Goal: Information Seeking & Learning: Learn about a topic

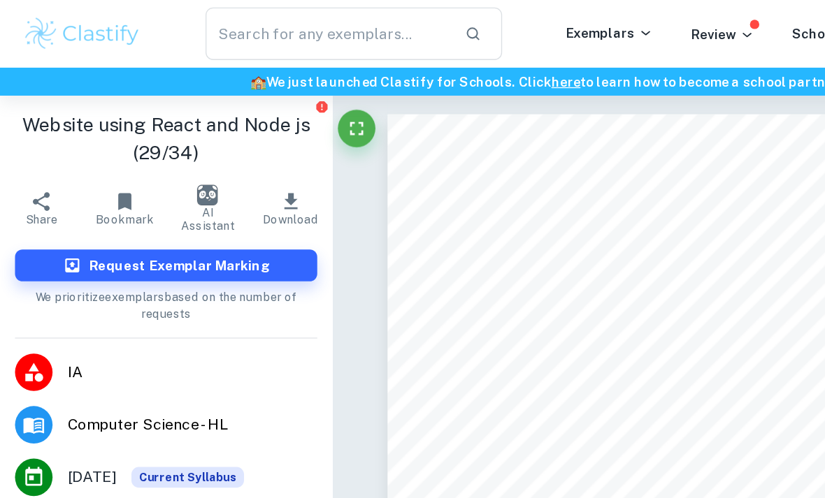
scroll to position [556, 0]
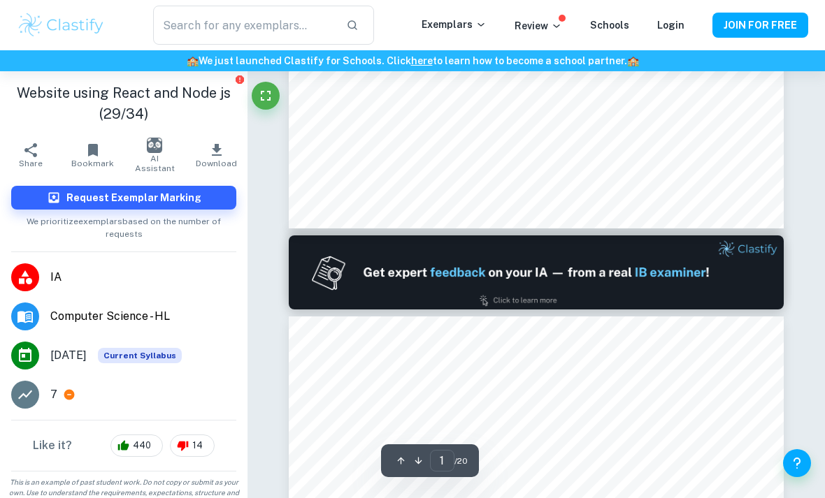
scroll to position [126, 0]
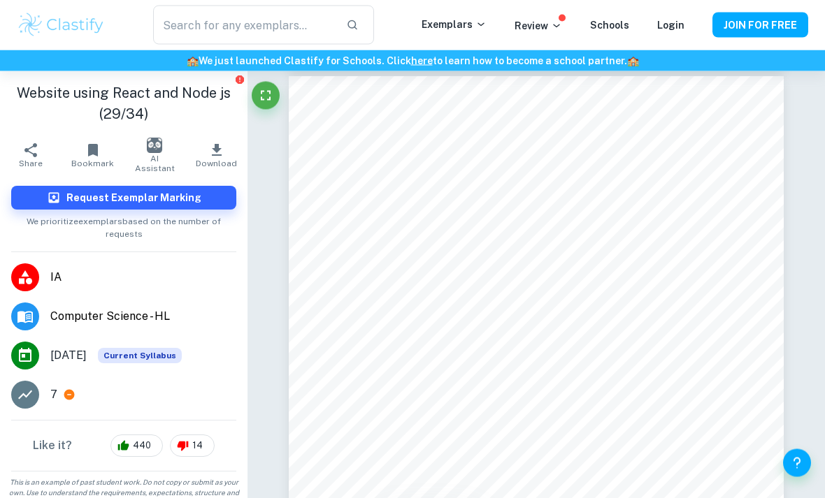
scroll to position [12343, 0]
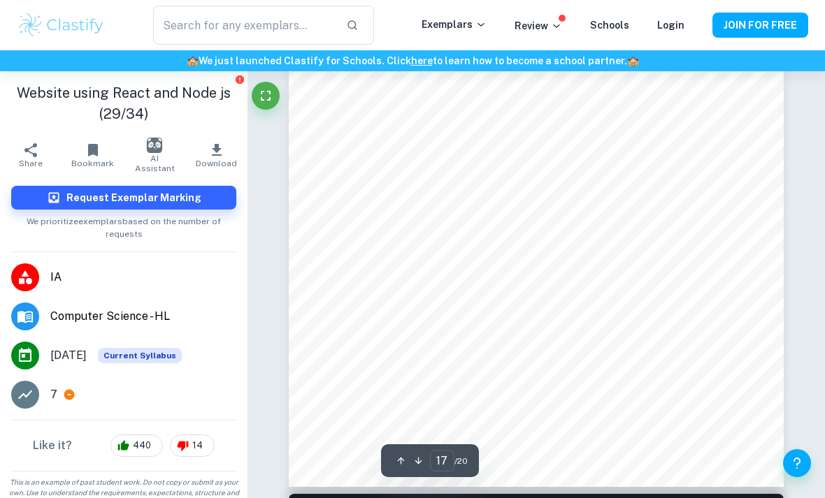
type input "1"
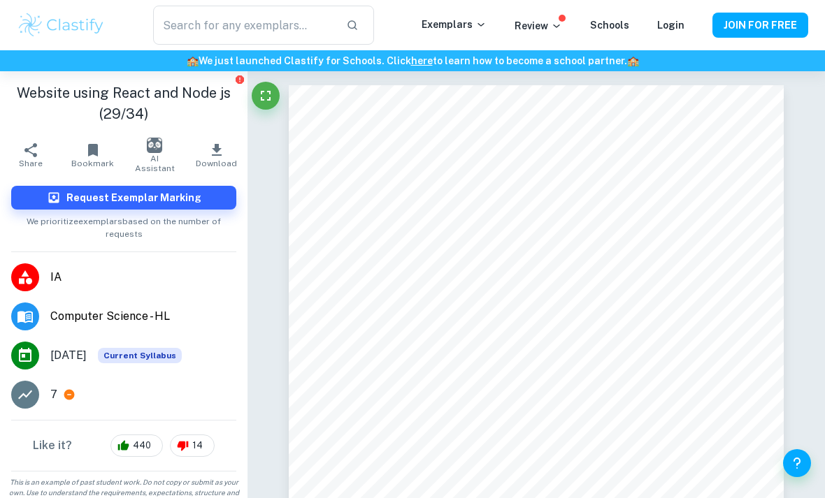
click at [56, 21] on img at bounding box center [61, 25] width 89 height 28
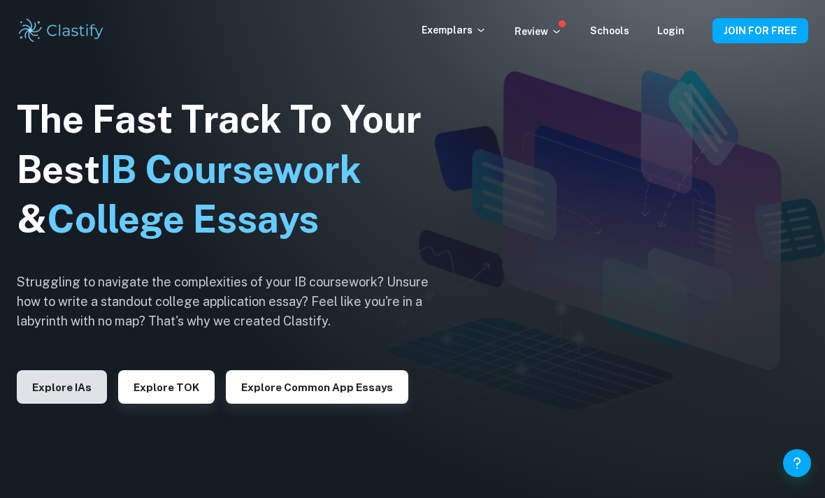
click at [84, 404] on button "Explore IAs" at bounding box center [62, 387] width 90 height 34
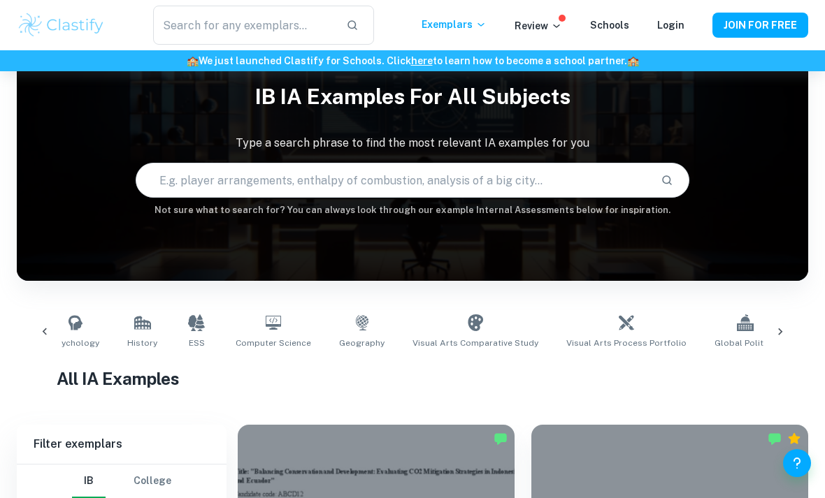
scroll to position [0, 537]
click at [252, 332] on link "Computer Science" at bounding box center [272, 332] width 87 height 46
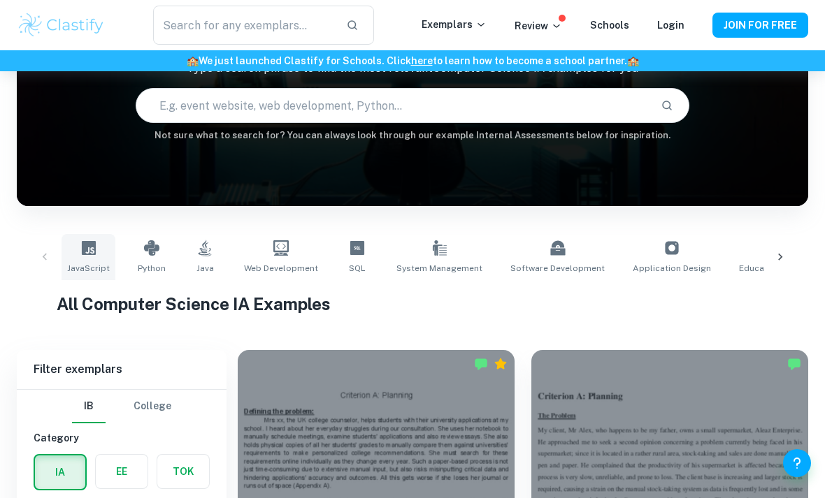
click at [82, 260] on link "JavaScript" at bounding box center [88, 257] width 54 height 46
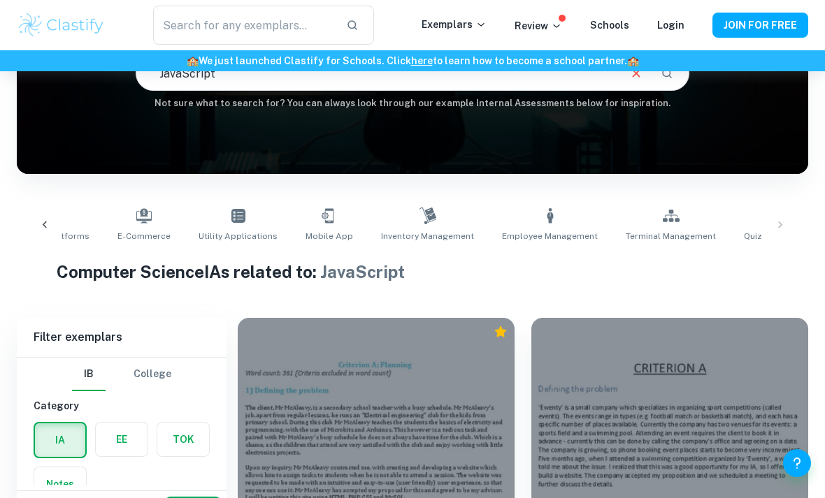
scroll to position [150, 0]
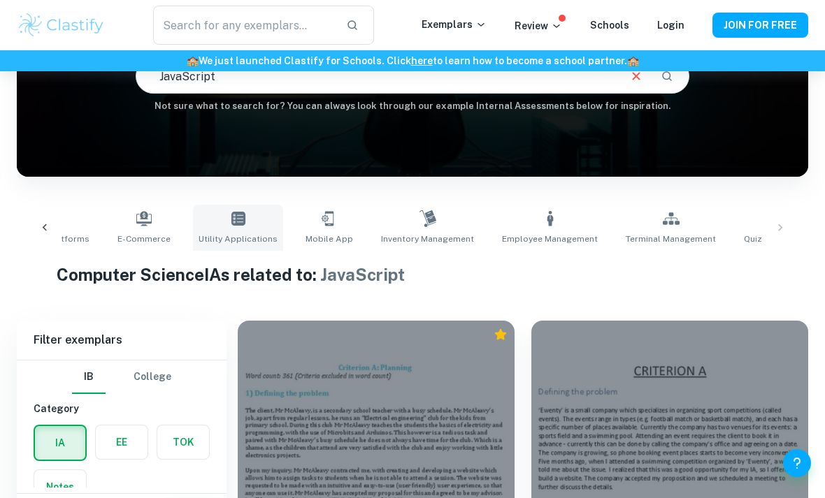
click at [193, 229] on link "Utility Applications" at bounding box center [238, 228] width 90 height 46
type input "Utility Applications"
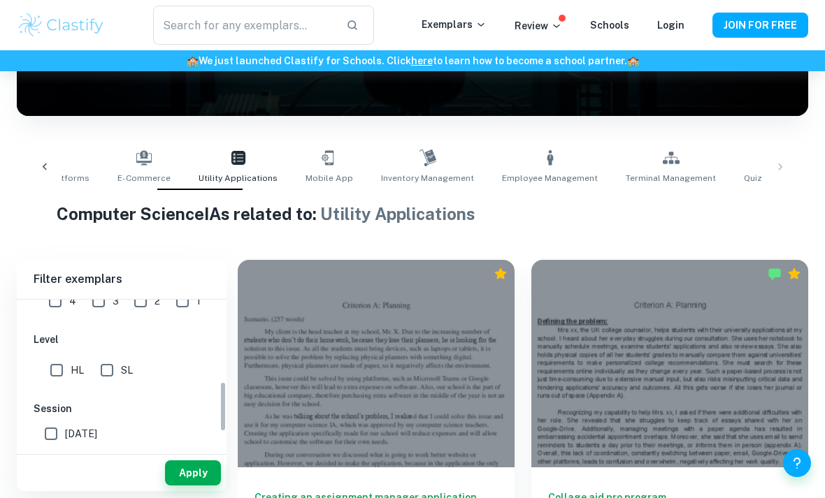
click at [109, 368] on input "SL" at bounding box center [107, 370] width 28 height 28
checkbox input "true"
click at [194, 486] on button "Apply" at bounding box center [193, 472] width 56 height 25
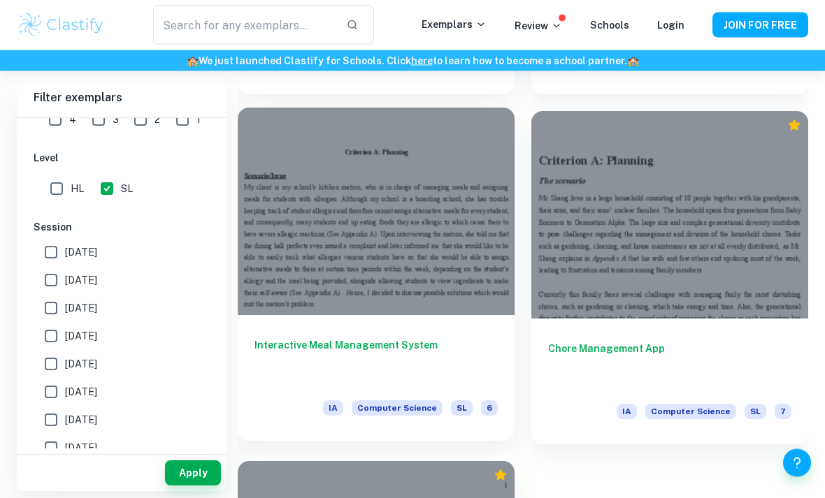
scroll to position [2810, 0]
click at [317, 327] on div "Interactive Meal Management System IA Computer Science SL 6" at bounding box center [376, 378] width 277 height 126
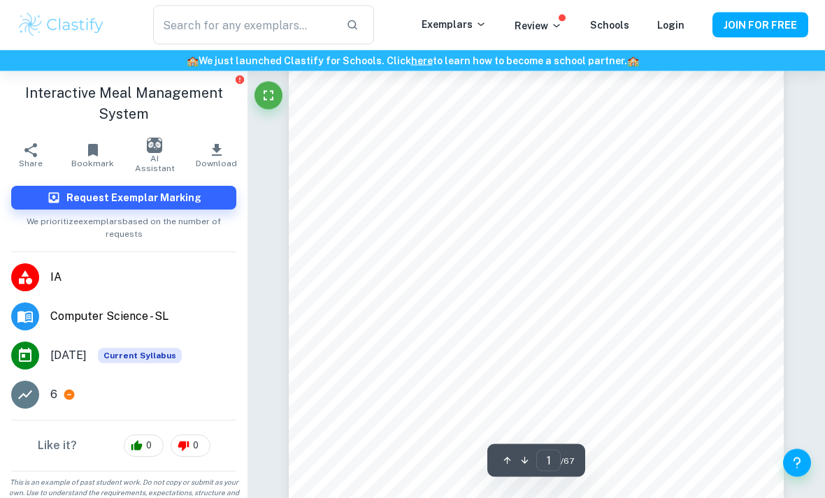
scroll to position [185, 0]
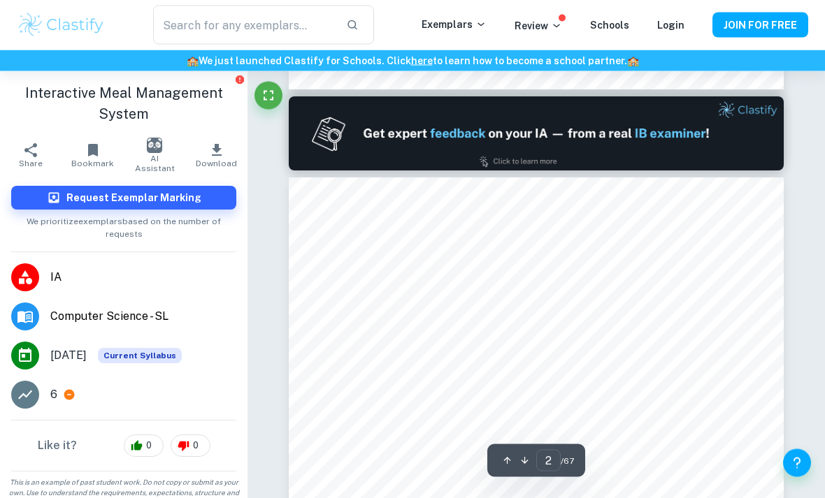
type input "1"
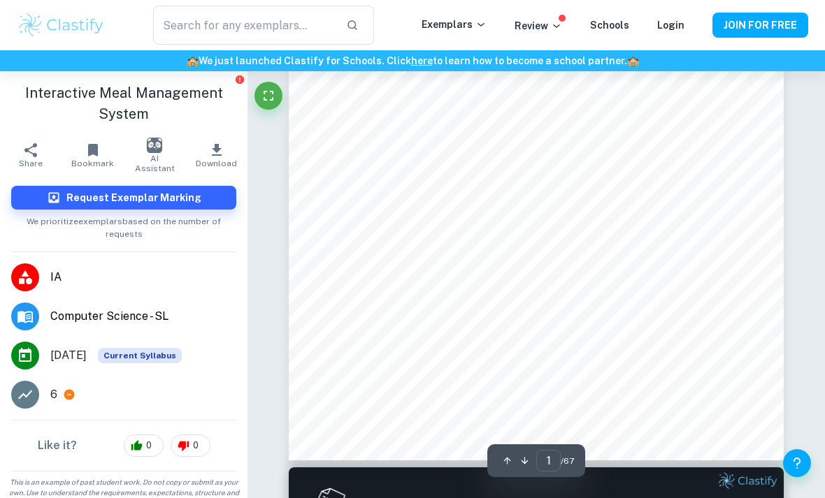
scroll to position [266, 0]
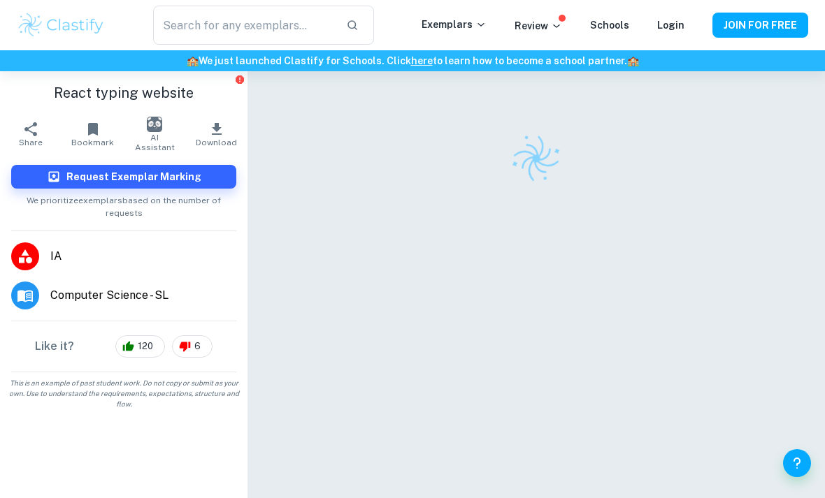
scroll to position [83, 0]
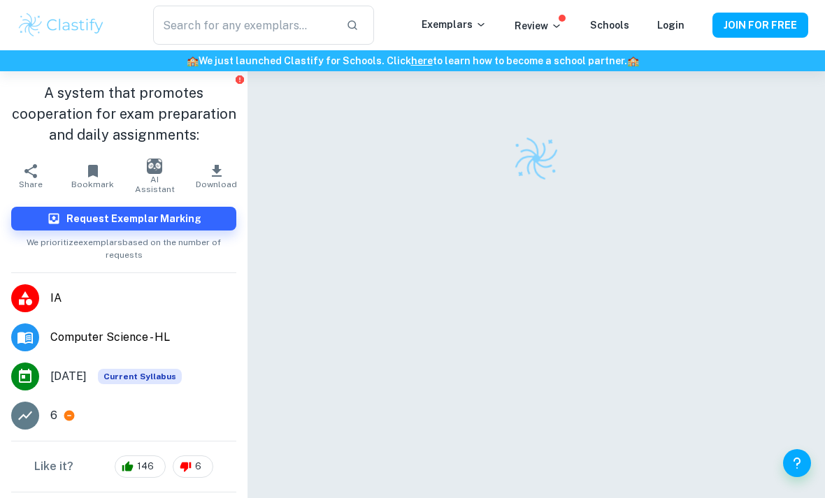
scroll to position [83, 0]
